Goal: Transaction & Acquisition: Purchase product/service

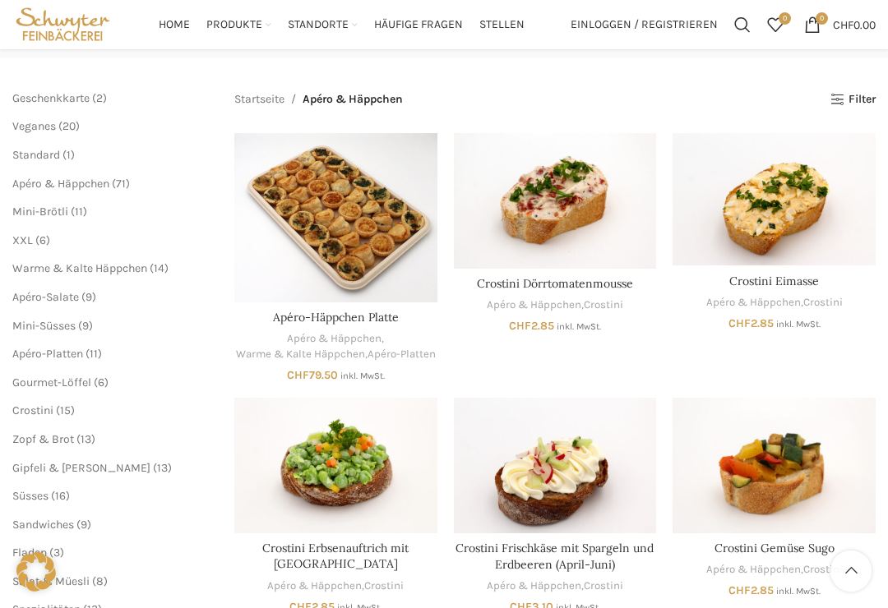
scroll to position [169, 0]
click at [21, 236] on span "XXL" at bounding box center [22, 241] width 21 height 14
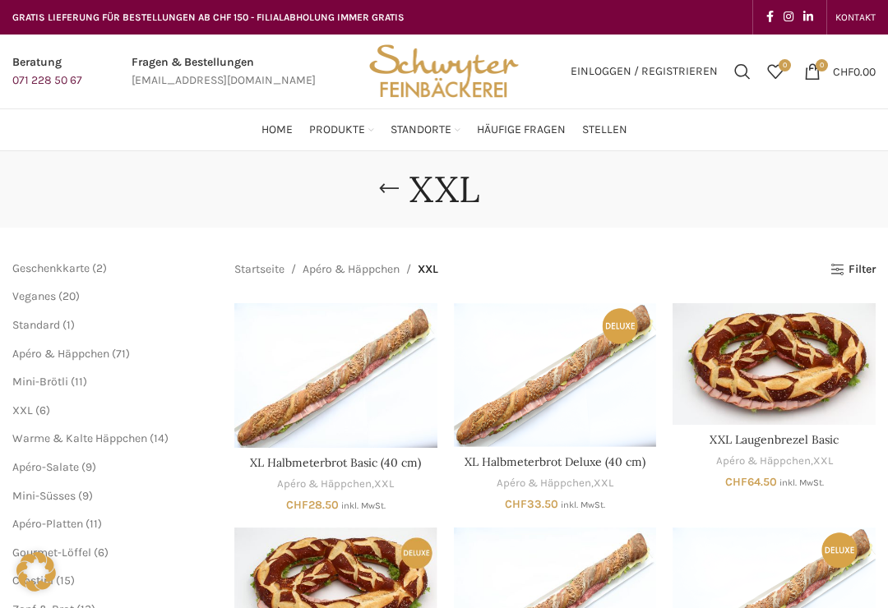
click at [431, 308] on link "XXL-Partysandwiches" at bounding box center [468, 318] width 140 height 28
click at [732, 400] on link "Ausführung wählen" at bounding box center [738, 418] width 35 height 37
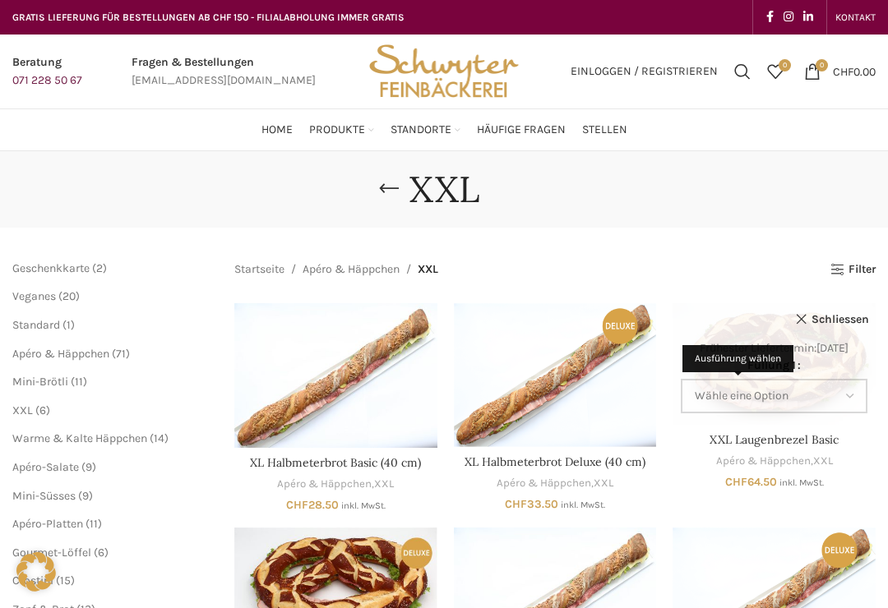
click at [849, 395] on select "Wähle eine Option Salami Schinken Fleischkäse Trutenschinken Appenzellerkäse Gr…" at bounding box center [774, 396] width 187 height 35
click at [844, 397] on select "Wähle eine Option Salami Schinken Fleischkäse Trutenschinken Appenzellerkäse Gr…" at bounding box center [774, 396] width 187 height 35
select select "Thonmasse"
click at [802, 321] on link "Schliessen" at bounding box center [832, 320] width 74 height 25
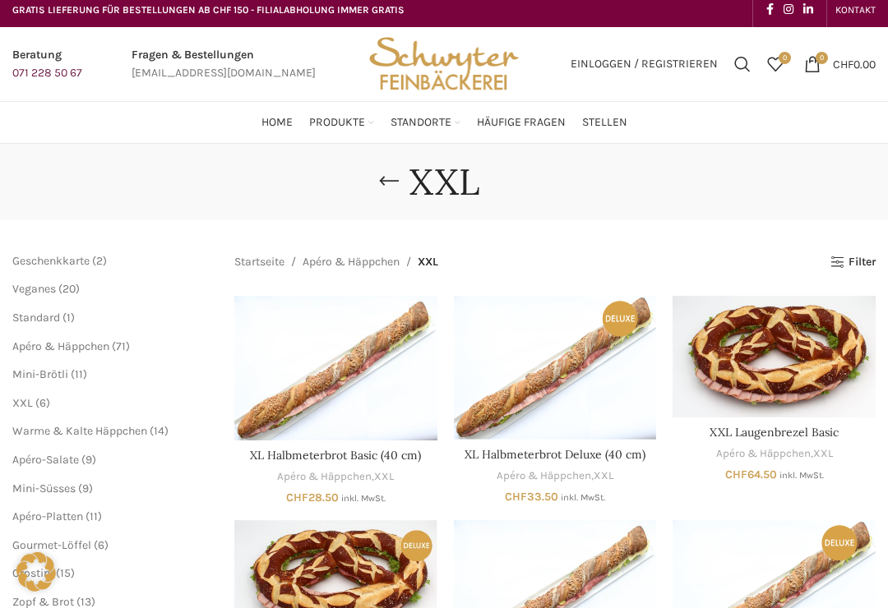
scroll to position [4, 0]
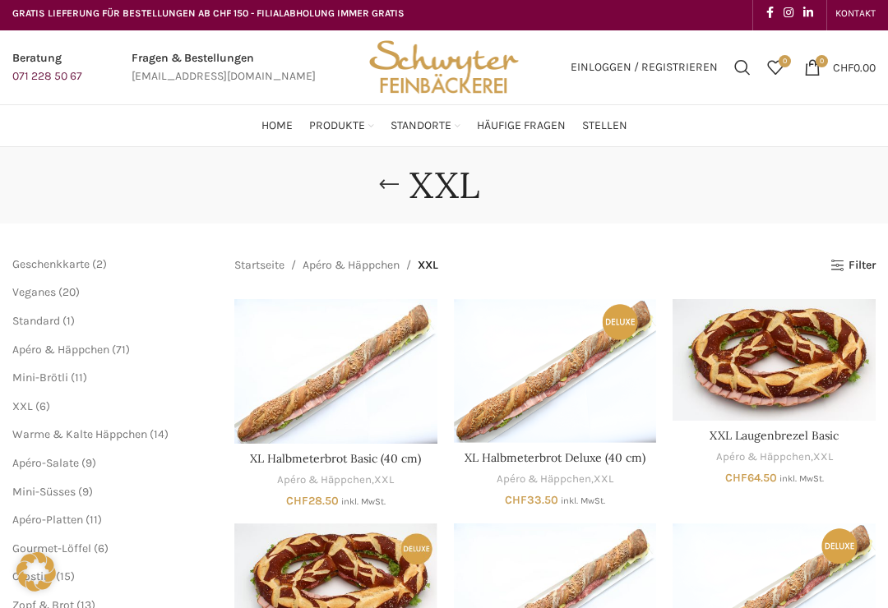
click at [390, 190] on link "Go back" at bounding box center [388, 185] width 41 height 33
